Goal: Navigation & Orientation: Find specific page/section

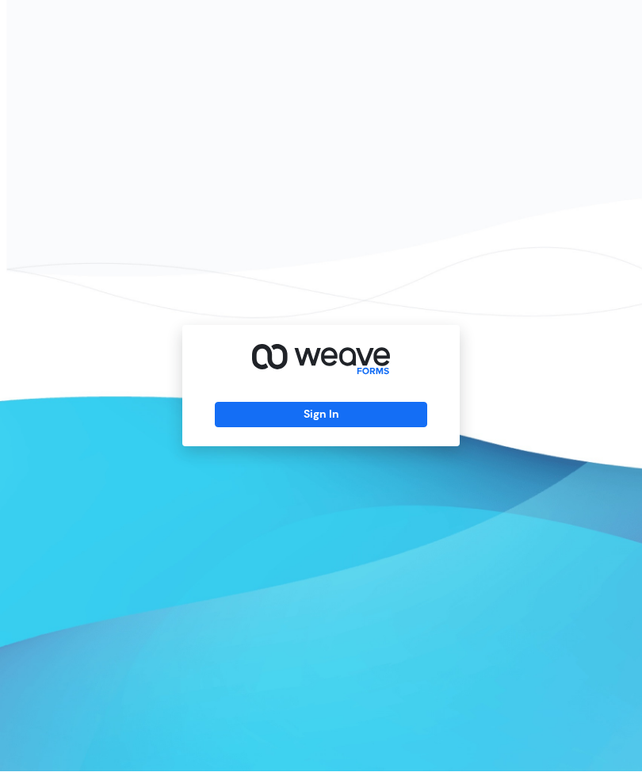
scroll to position [52, 0]
click at [386, 403] on button "Sign In" at bounding box center [321, 415] width 212 height 25
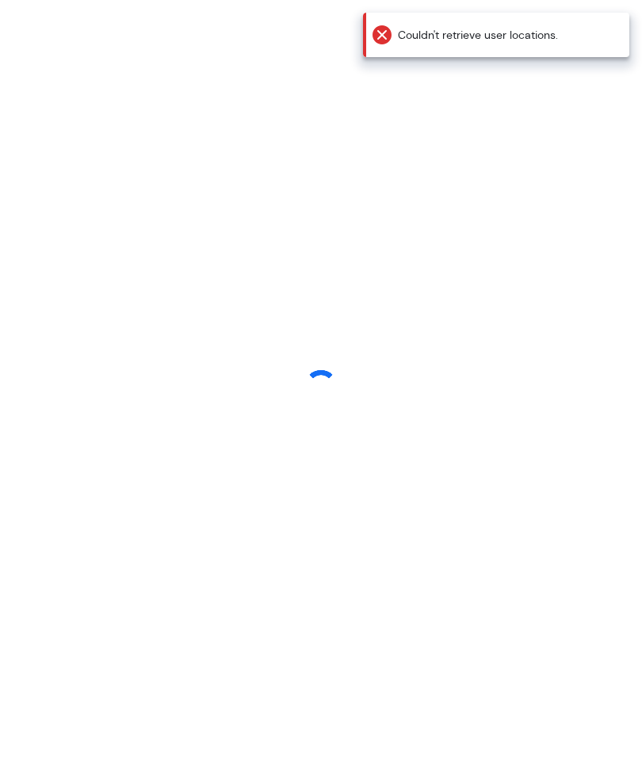
click at [503, 38] on p "Couldn't retrieve user locations." at bounding box center [496, 35] width 266 height 44
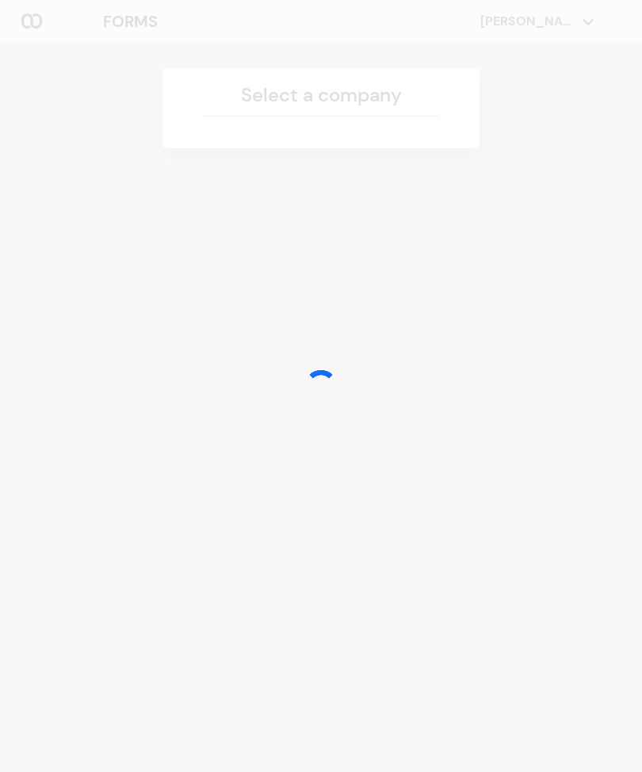
click at [362, 105] on div at bounding box center [321, 386] width 642 height 772
click at [377, 91] on div at bounding box center [321, 386] width 642 height 772
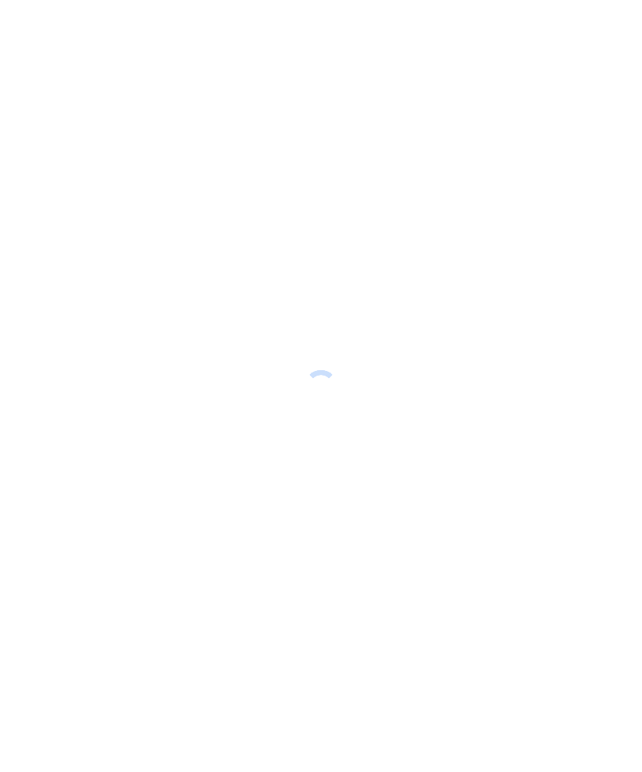
scroll to position [53, 0]
